Goal: Information Seeking & Learning: Learn about a topic

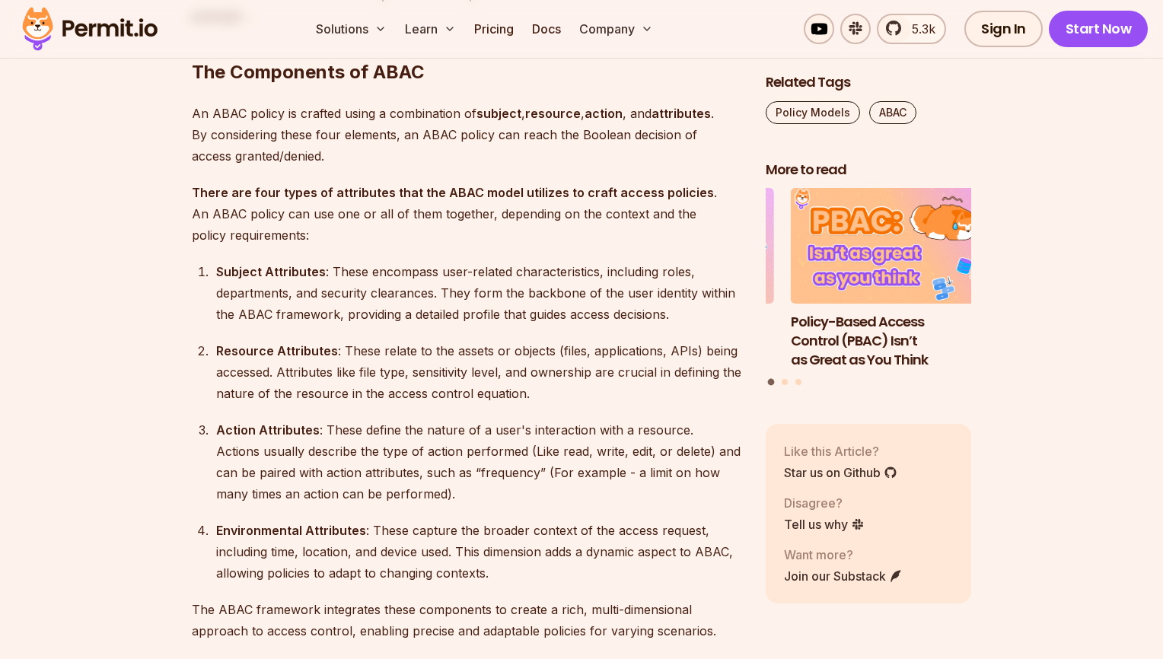
scroll to position [1959, 0]
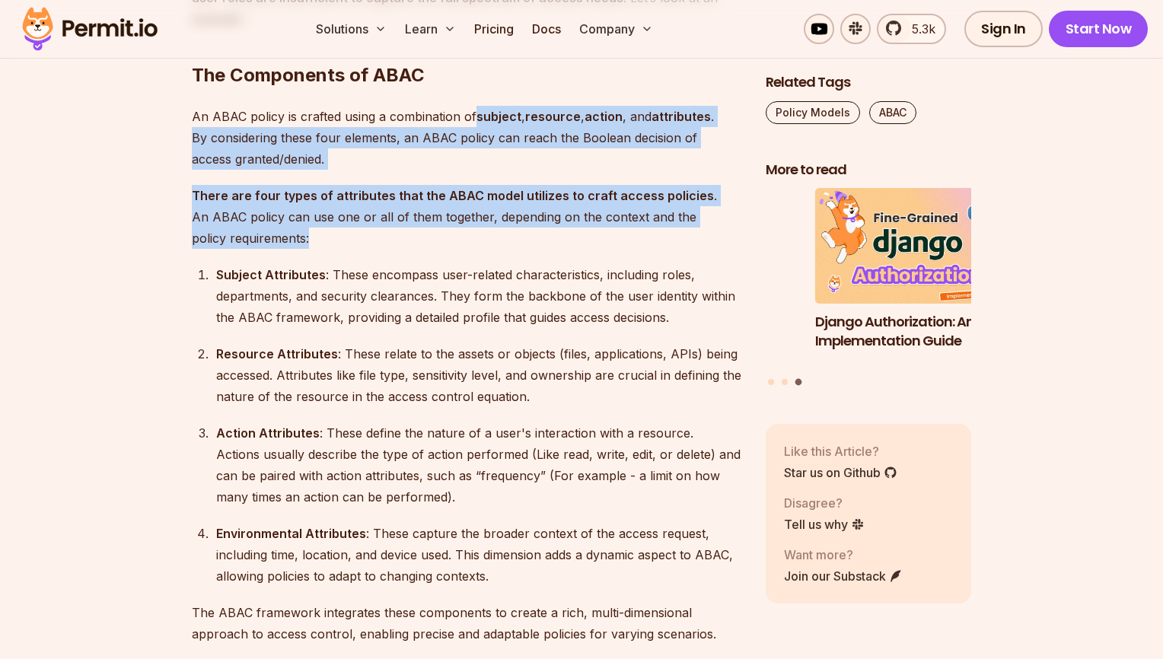
drag, startPoint x: 479, startPoint y: 115, endPoint x: 422, endPoint y: 229, distance: 127.3
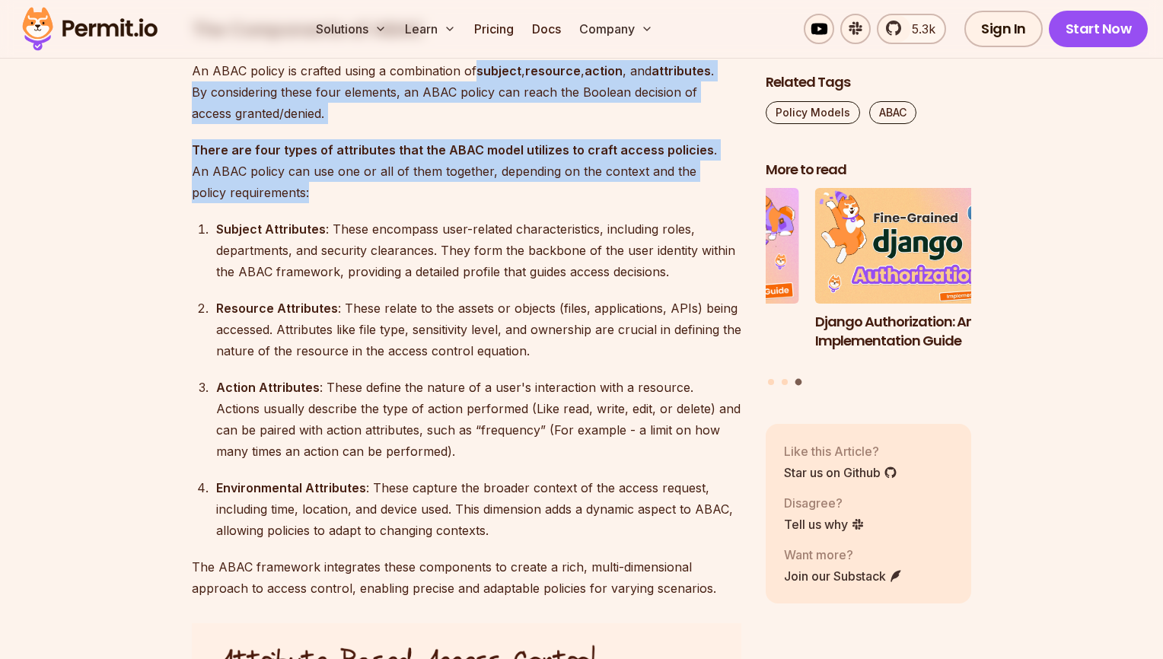
scroll to position [2037, 0]
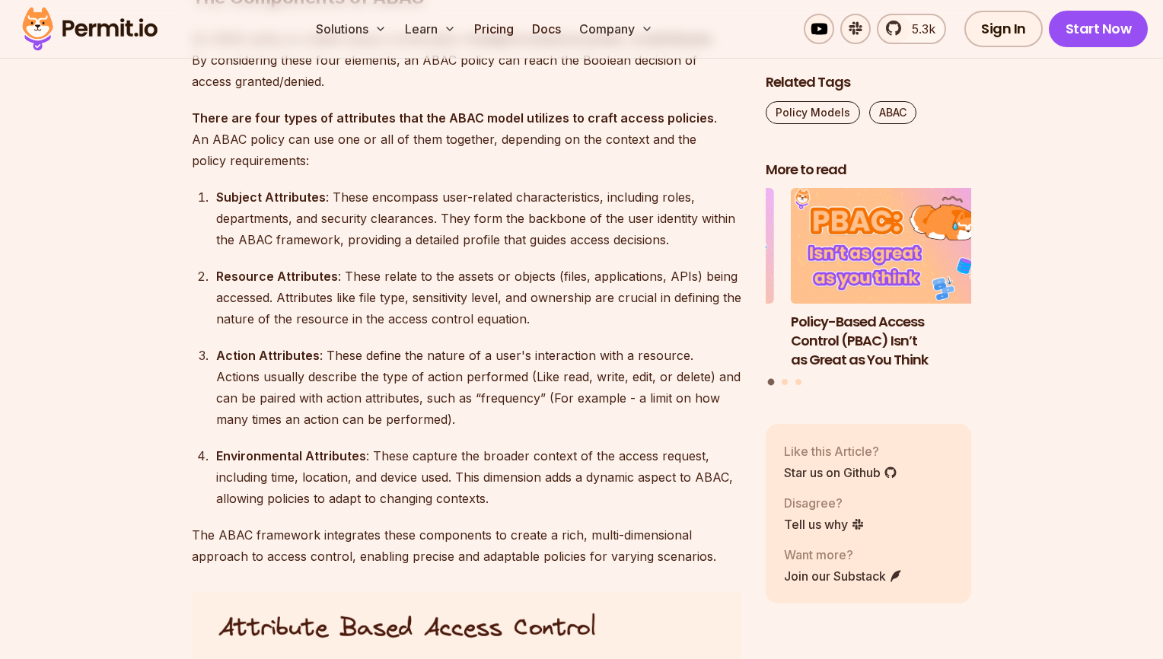
click at [328, 214] on div "Subject Attributes : These encompass user-related characteristics, including ro…" at bounding box center [478, 218] width 525 height 64
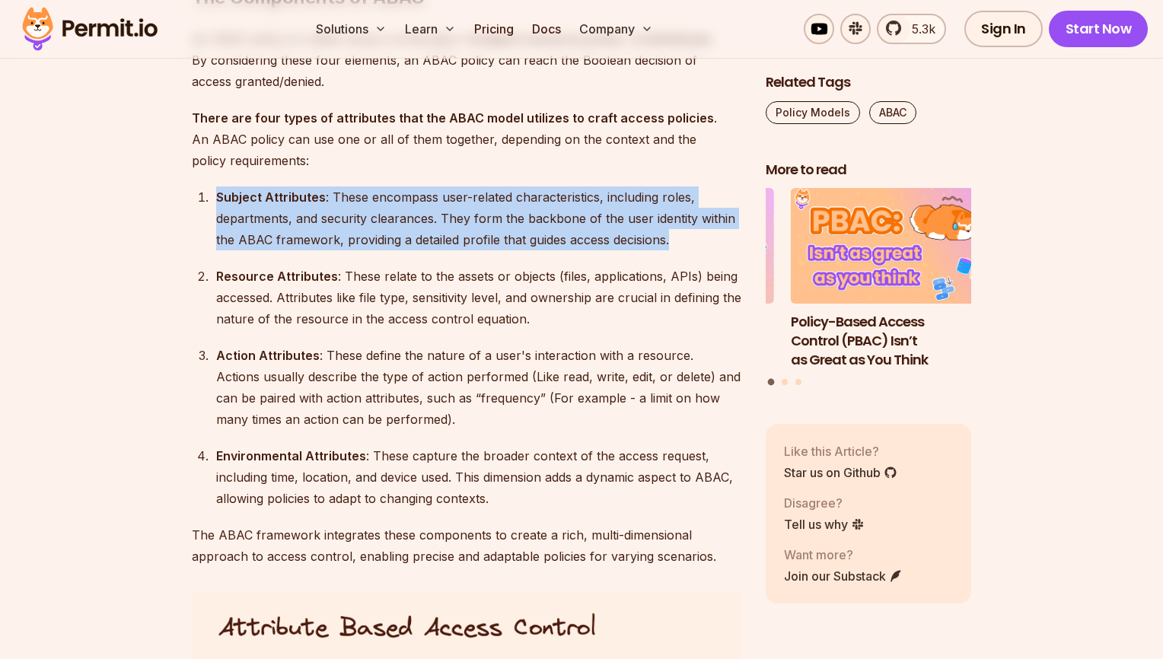
click at [328, 214] on div "Subject Attributes : These encompass user-related characteristics, including ro…" at bounding box center [478, 218] width 525 height 64
click at [386, 215] on div "Subject Attributes : These encompass user-related characteristics, including ro…" at bounding box center [478, 218] width 525 height 64
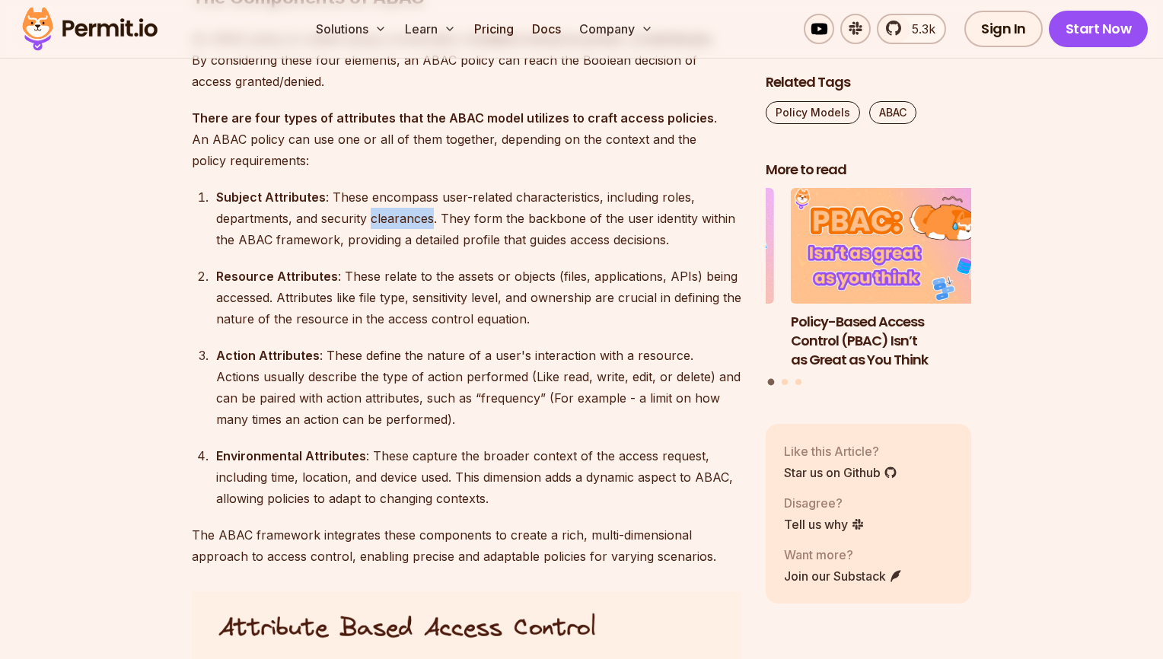
click at [386, 215] on div "Subject Attributes : These encompass user-related characteristics, including ro…" at bounding box center [478, 218] width 525 height 64
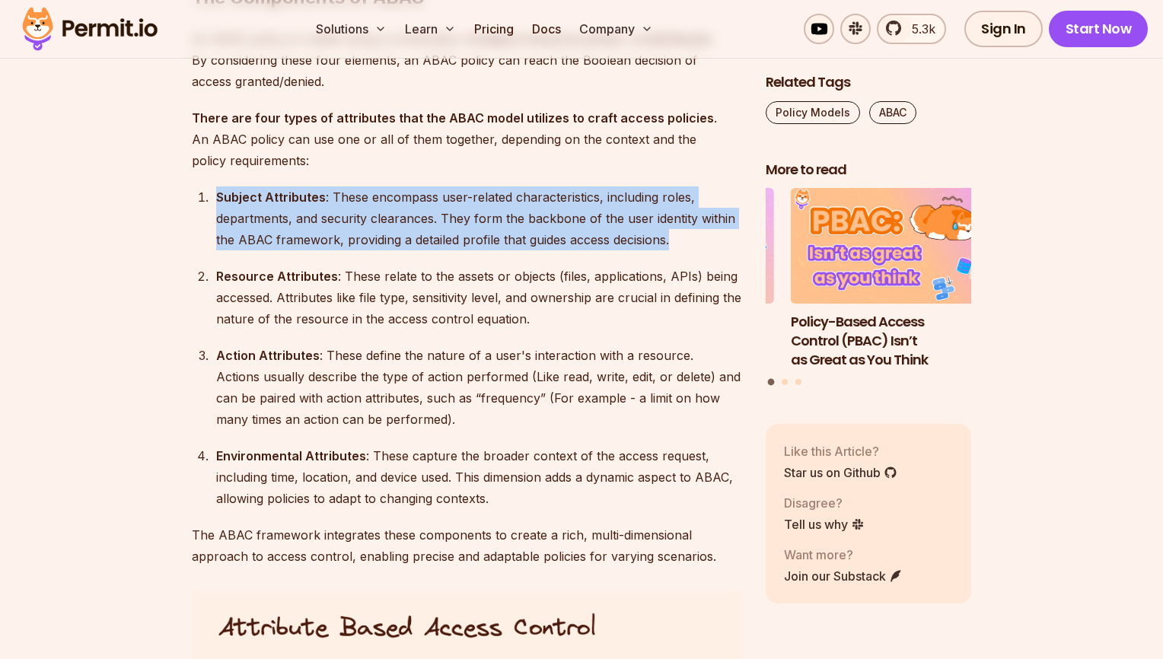
click at [386, 215] on div "Subject Attributes : These encompass user-related characteristics, including ro…" at bounding box center [478, 218] width 525 height 64
click at [336, 224] on div "Subject Attributes : These encompass user-related characteristics, including ro…" at bounding box center [478, 218] width 525 height 64
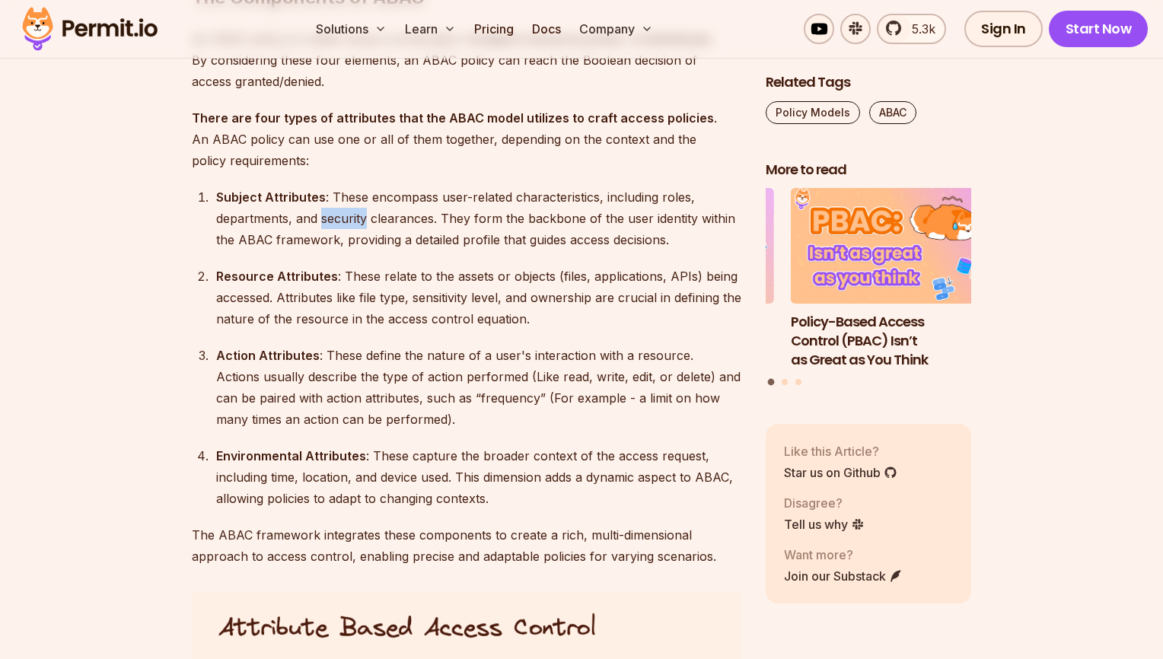
click at [336, 224] on div "Subject Attributes : These encompass user-related characteristics, including ro…" at bounding box center [478, 218] width 525 height 64
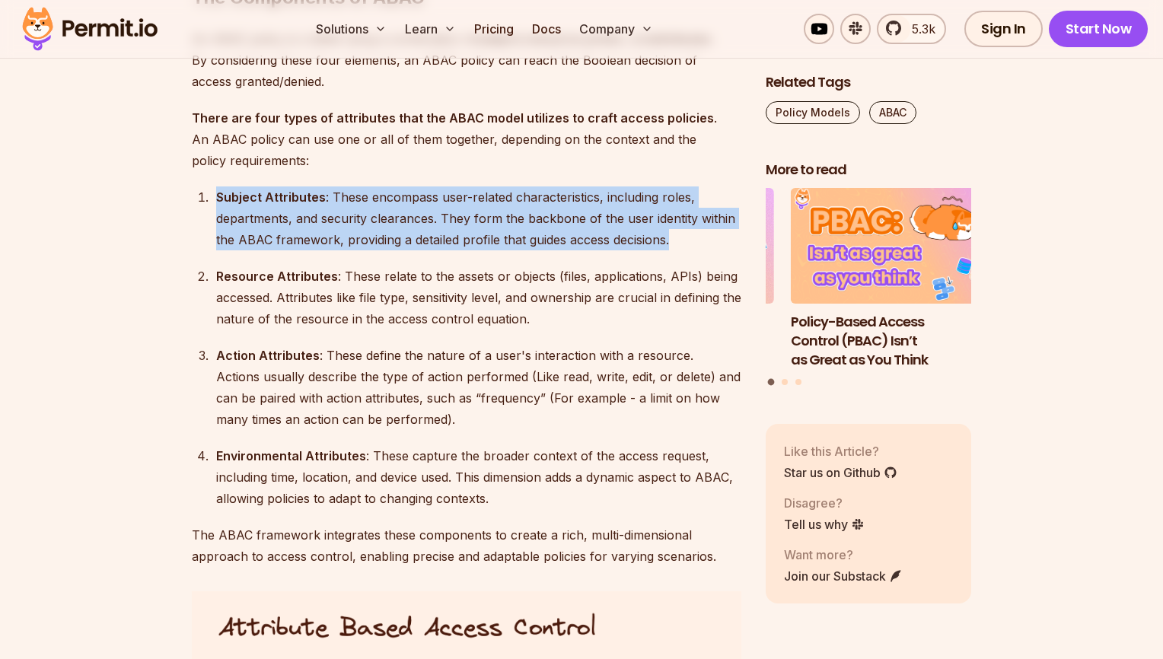
click at [336, 224] on div "Subject Attributes : These encompass user-related characteristics, including ro…" at bounding box center [478, 218] width 525 height 64
click at [396, 250] on ol "Subject Attributes : These encompass user-related characteristics, including ro…" at bounding box center [466, 347] width 549 height 323
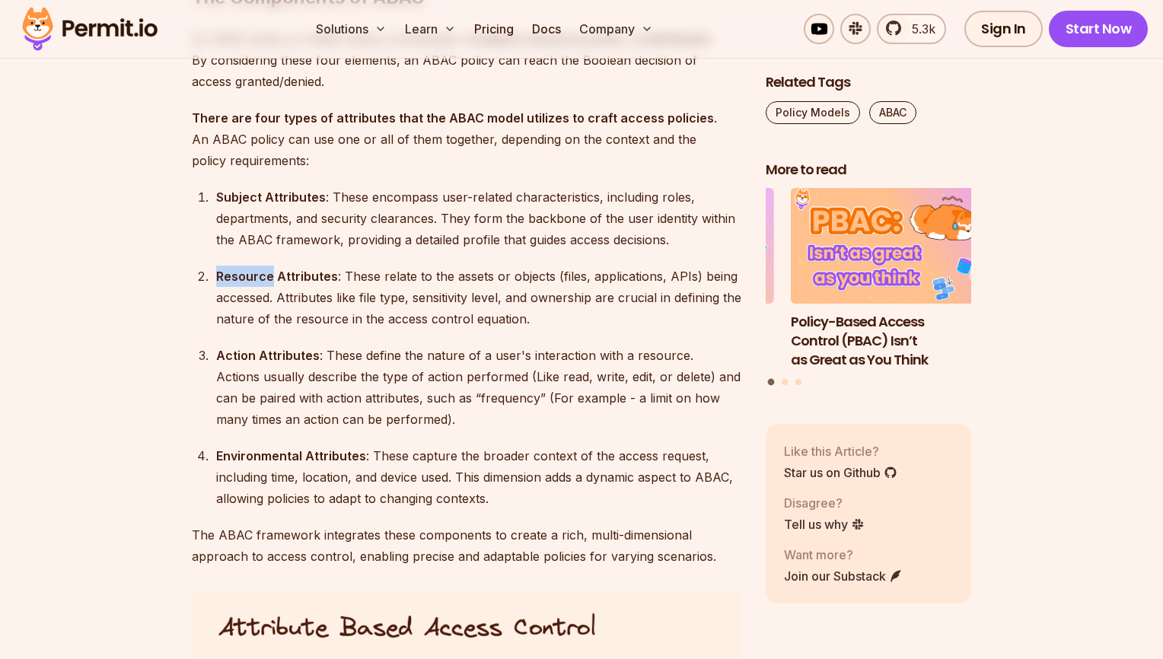
click at [396, 250] on ol "Subject Attributes : These encompass user-related characteristics, including ro…" at bounding box center [466, 347] width 549 height 323
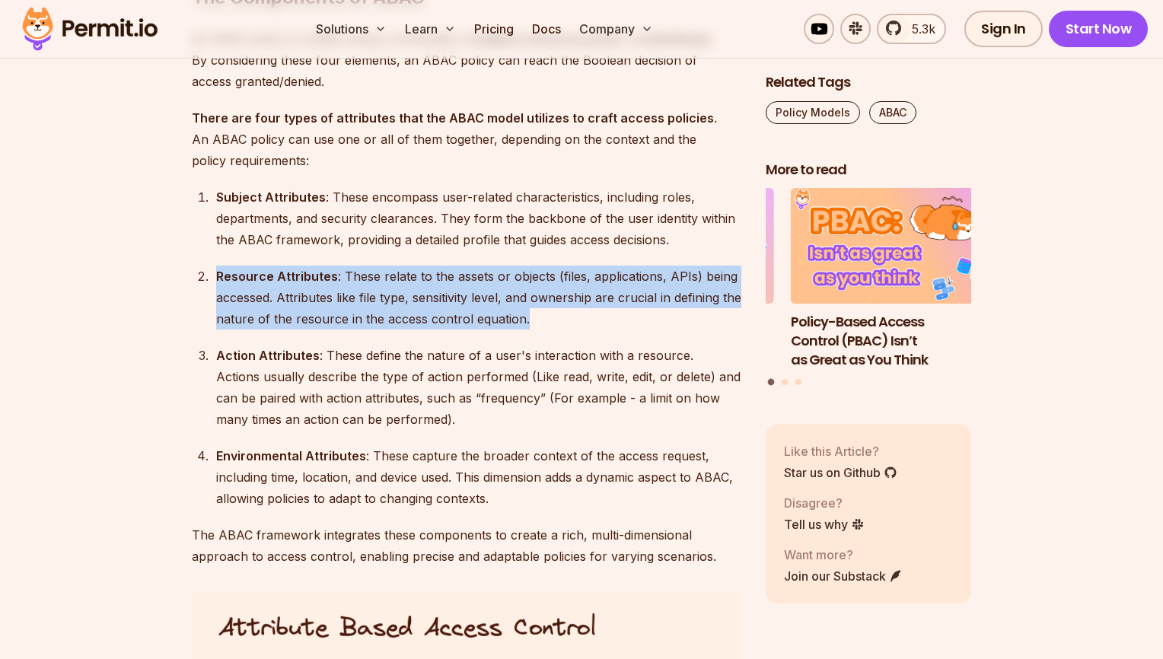
click at [396, 250] on ol "Subject Attributes : These encompass user-related characteristics, including ro…" at bounding box center [466, 347] width 549 height 323
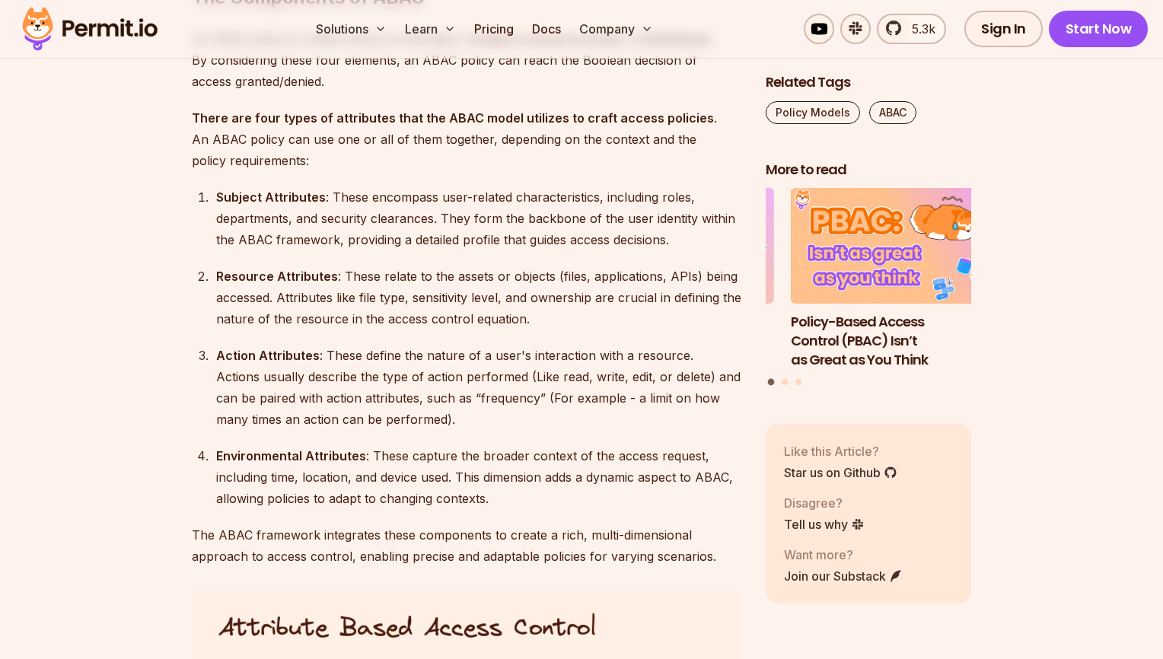
click at [381, 221] on div "Subject Attributes : These encompass user-related characteristics, including ro…" at bounding box center [478, 218] width 525 height 64
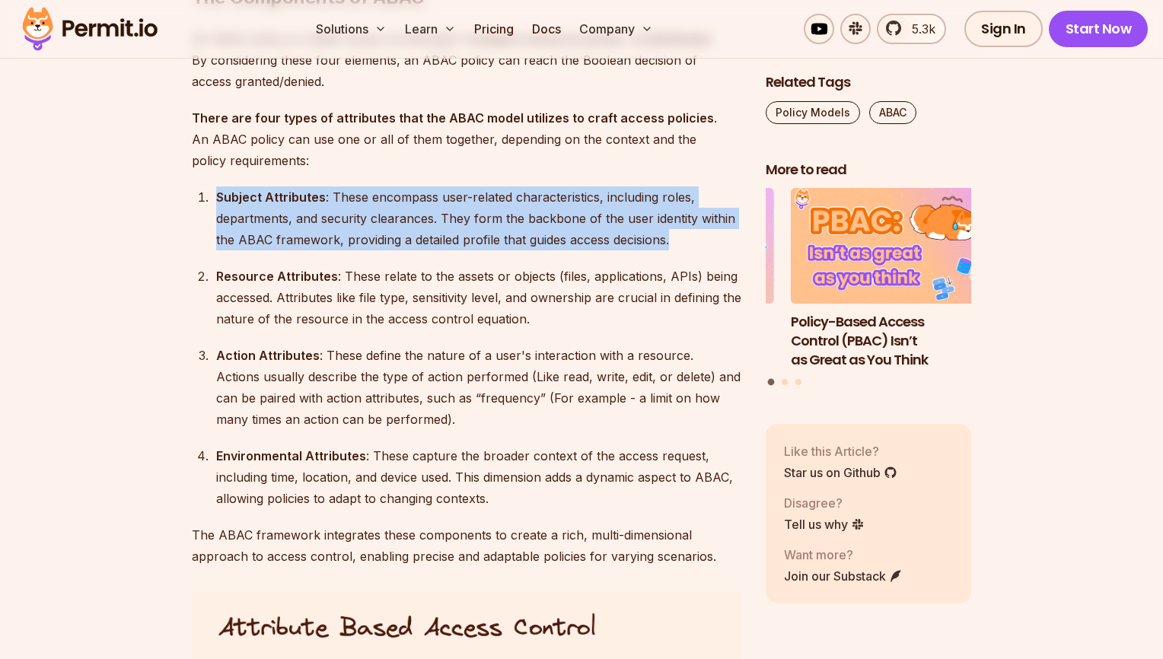
click at [381, 221] on div "Subject Attributes : These encompass user-related characteristics, including ro…" at bounding box center [478, 218] width 525 height 64
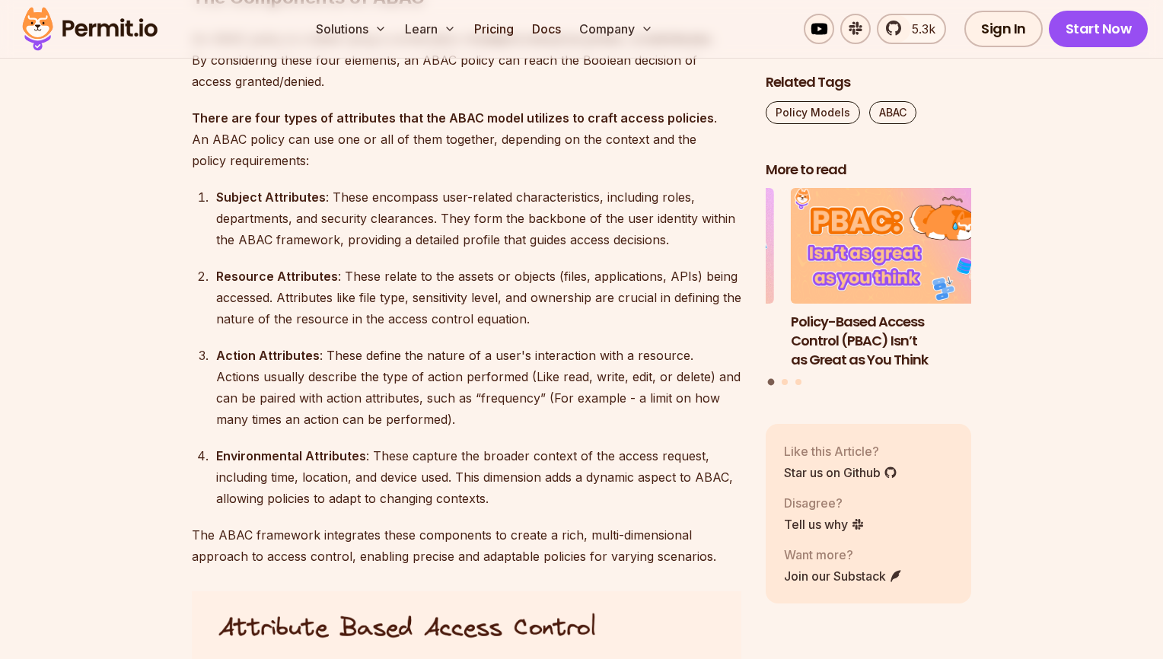
click at [371, 291] on div "Resource Attributes : These relate to the assets or objects (files, application…" at bounding box center [478, 298] width 525 height 64
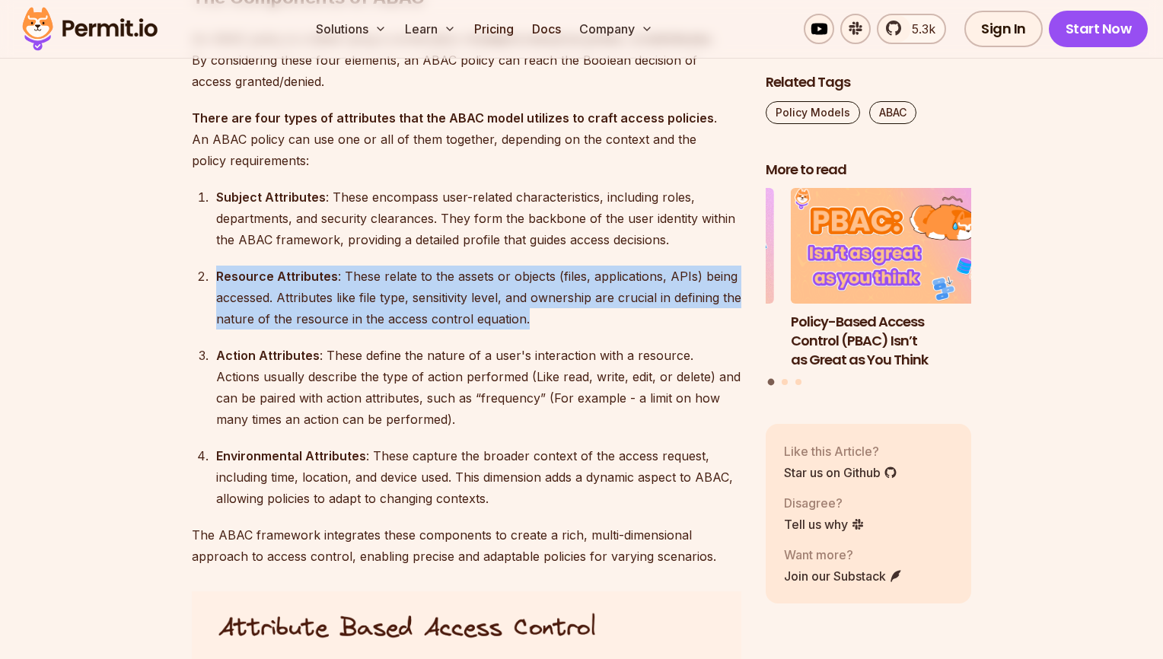
click at [371, 291] on div "Resource Attributes : These relate to the assets or objects (files, application…" at bounding box center [478, 298] width 525 height 64
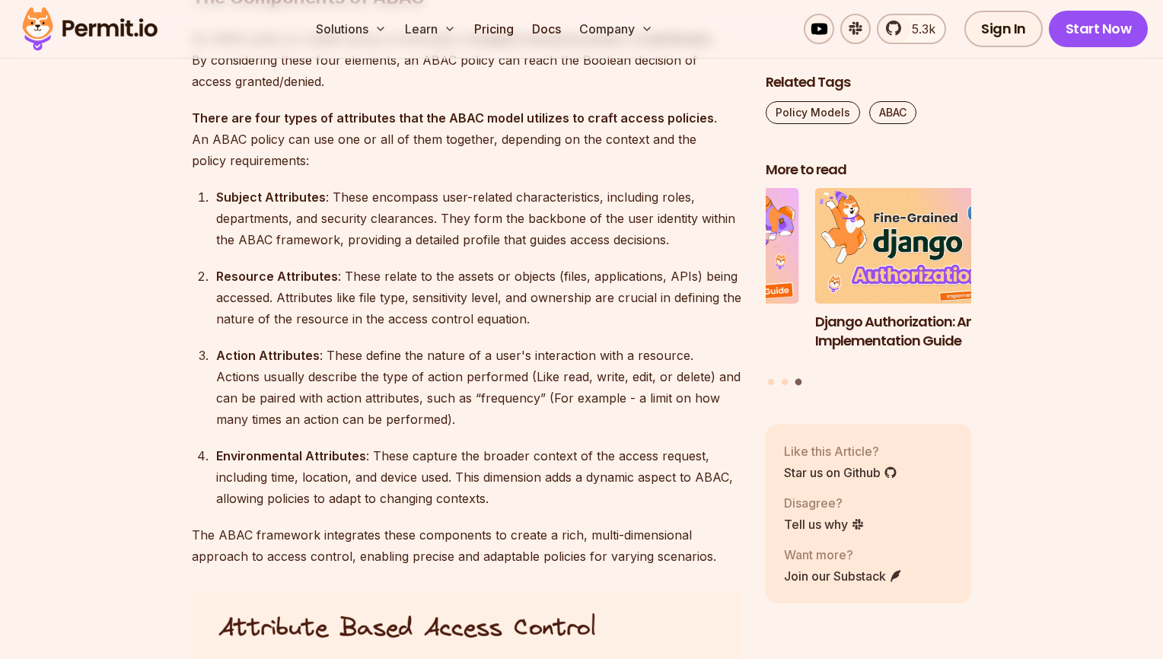
click at [548, 430] on ol "Subject Attributes : These encompass user-related characteristics, including ro…" at bounding box center [466, 347] width 549 height 323
click at [374, 502] on div "Environmental Attributes : These capture the broader context of the access requ…" at bounding box center [478, 477] width 525 height 64
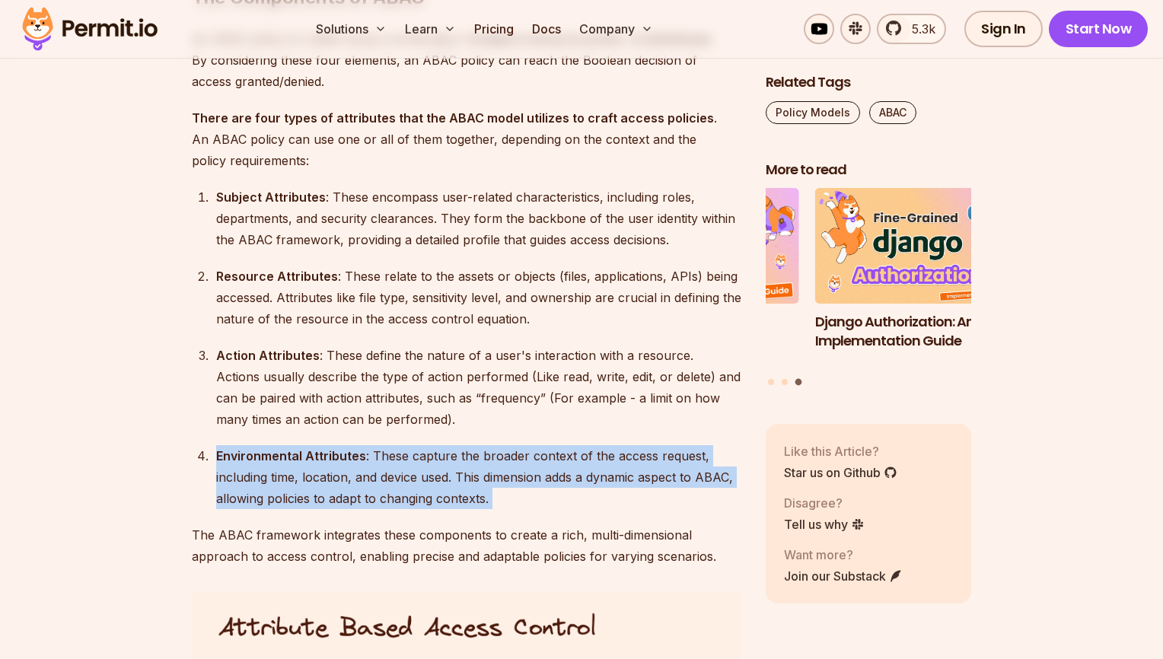
click at [374, 502] on div "Environmental Attributes : These capture the broader context of the access requ…" at bounding box center [478, 477] width 525 height 64
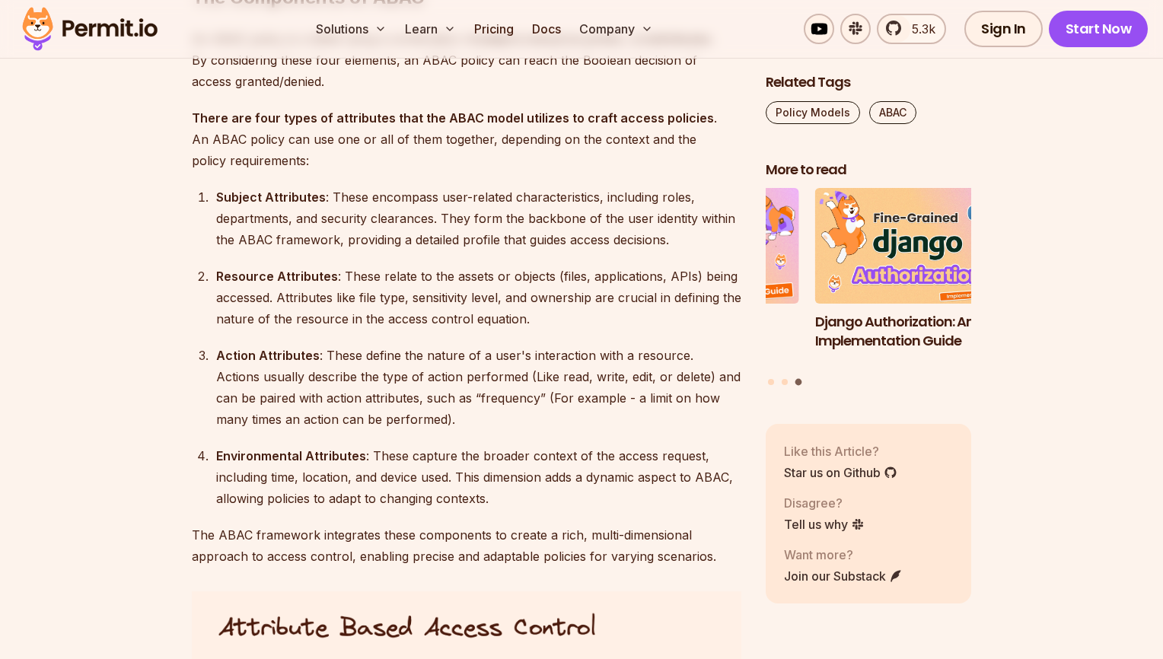
click at [331, 543] on p "The ABAC framework integrates these components to create a rich, multi-dimensio…" at bounding box center [466, 545] width 549 height 43
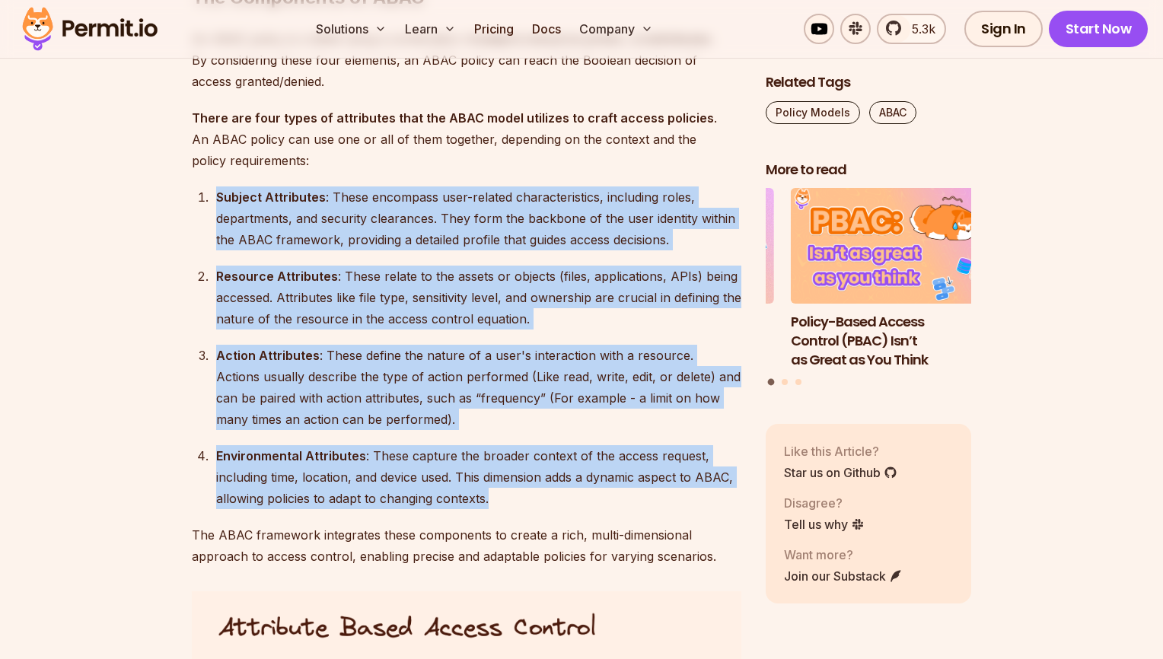
drag, startPoint x: 509, startPoint y: 492, endPoint x: 203, endPoint y: 200, distance: 422.5
click at [203, 200] on ol "Subject Attributes : These encompass user-related characteristics, including ro…" at bounding box center [466, 347] width 549 height 323
copy ol "Loremip Dolorsitam : Conse adipiscin elit-seddoei temporincididun, utlaboree do…"
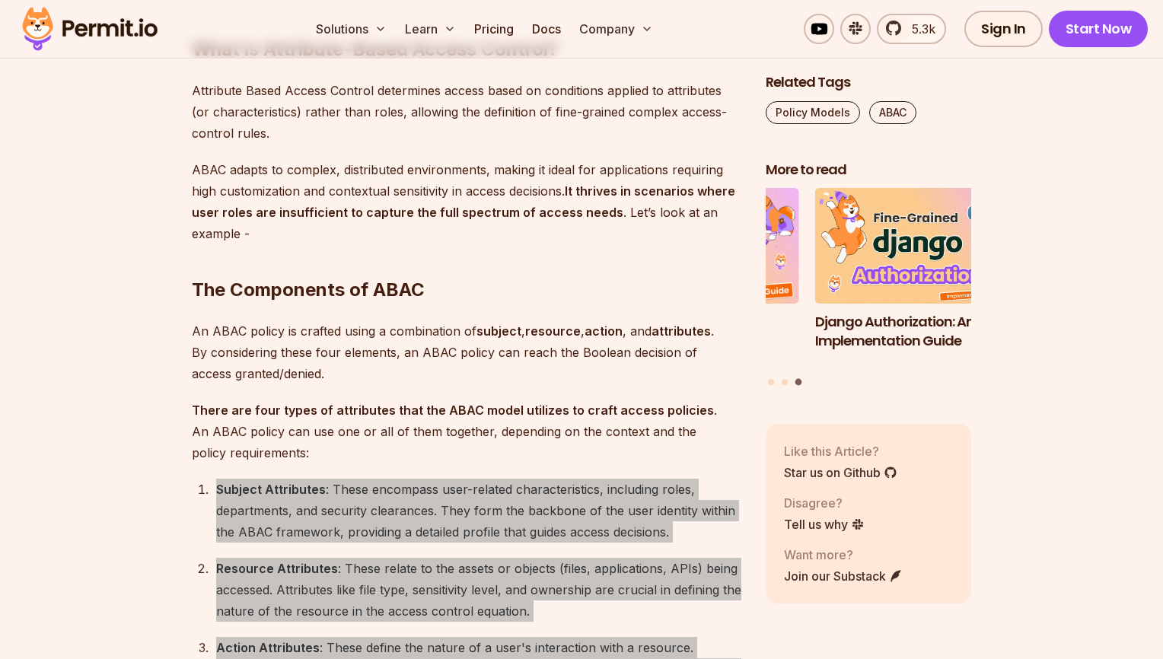
scroll to position [1746, 0]
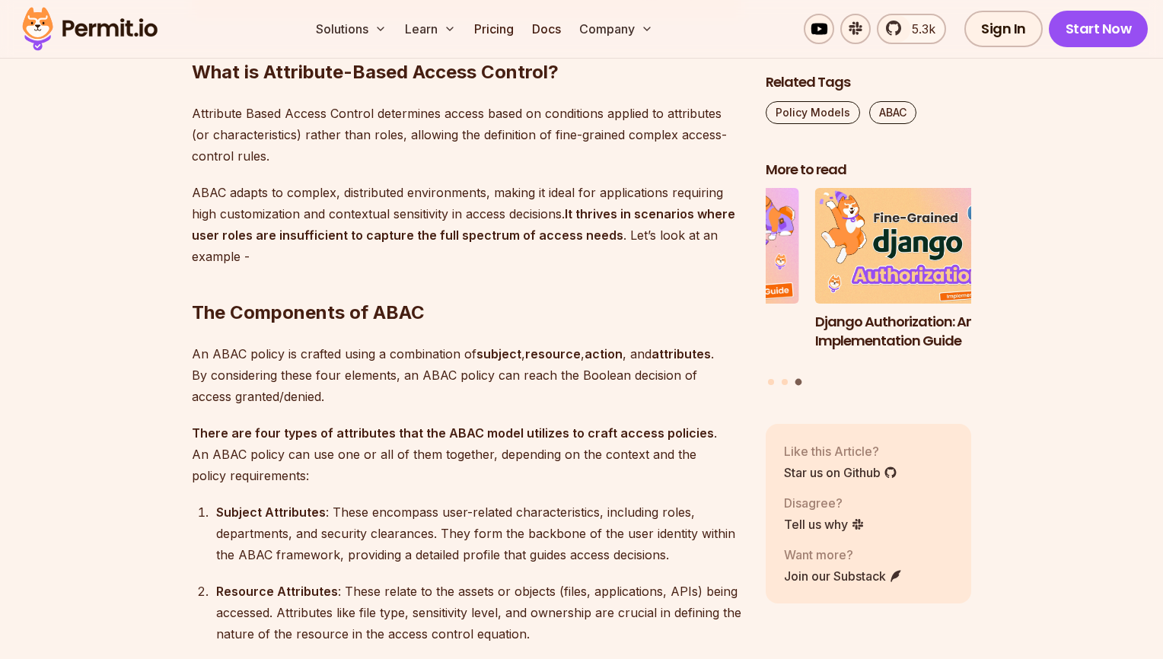
scroll to position [1764, 0]
